Goal: Task Accomplishment & Management: Use online tool/utility

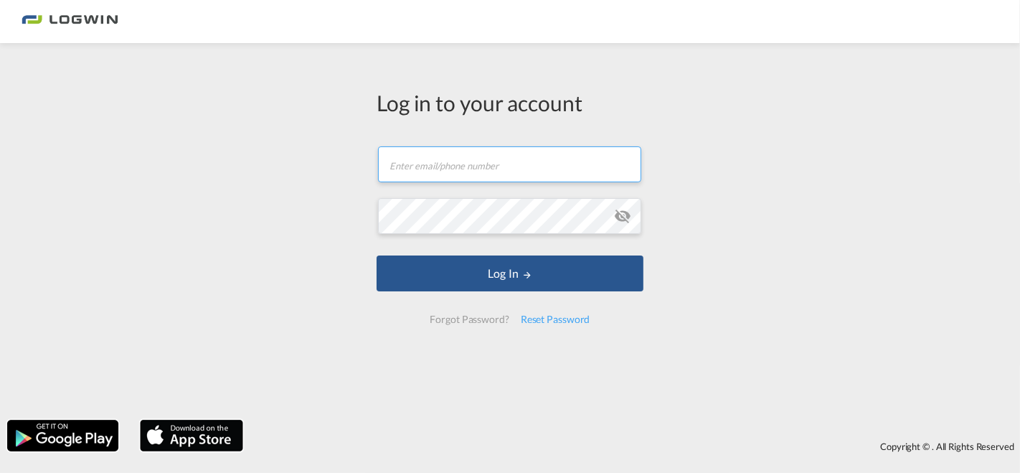
click at [428, 163] on input "text" at bounding box center [509, 164] width 263 height 36
type input "a"
type input "[PERSON_NAME][EMAIL_ADDRESS][PERSON_NAME][DOMAIN_NAME]"
click at [625, 219] on md-icon "icon-eye-off" at bounding box center [622, 215] width 17 height 17
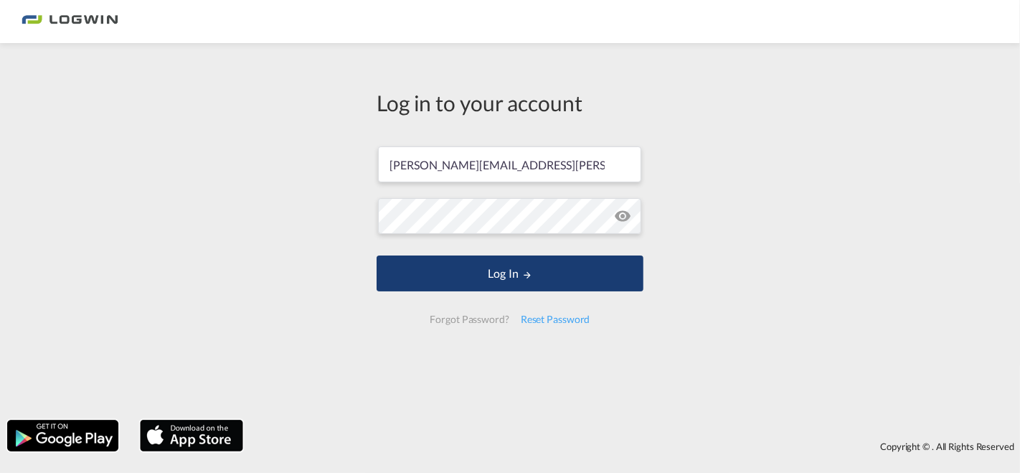
click at [517, 273] on button "Log In" at bounding box center [510, 273] width 267 height 36
